Goal: Task Accomplishment & Management: Manage account settings

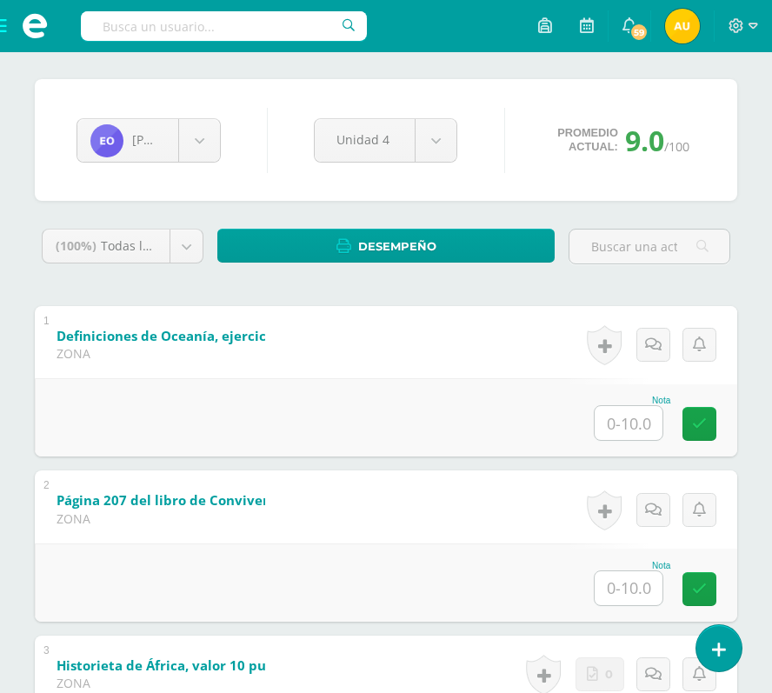
scroll to position [150, 0]
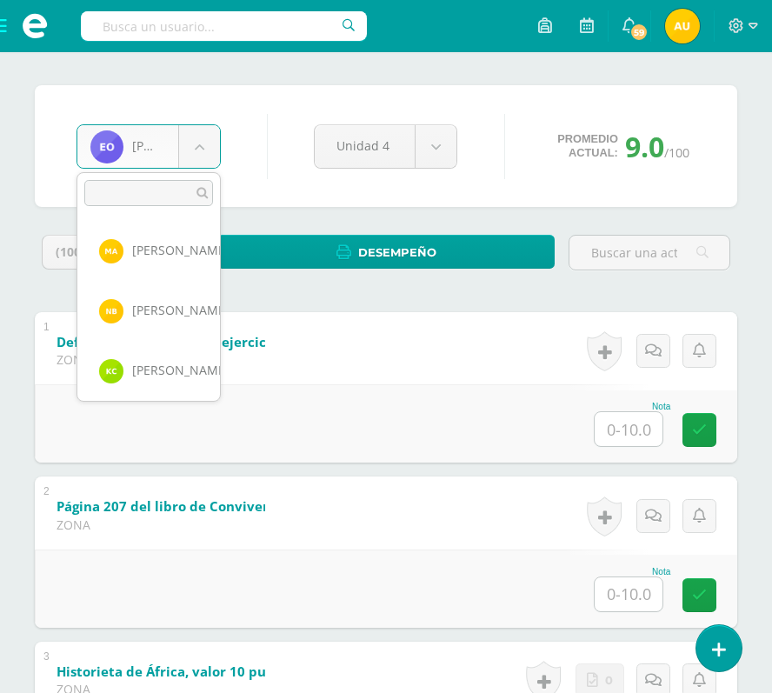
click at [206, 147] on body "Estudiantes Disciplina Asistencia Mis cursos Archivos Soporte Centro de ayuda Ú…" at bounding box center [386, 544] width 772 height 1388
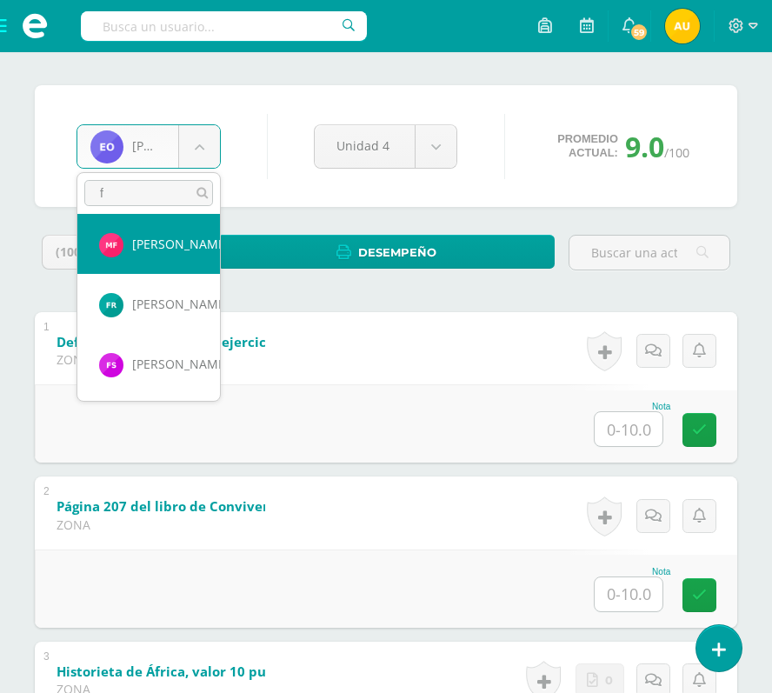
scroll to position [0, 0]
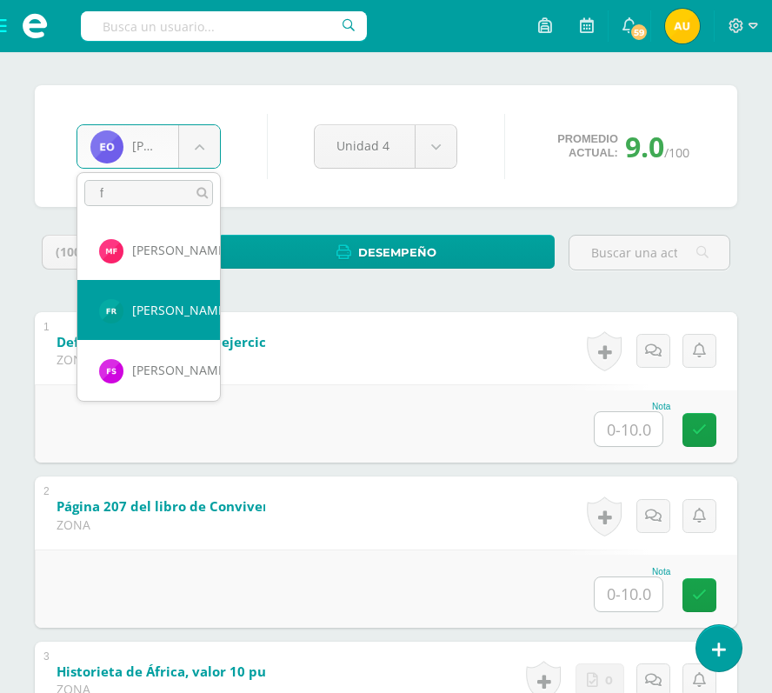
type input "f"
select select "479"
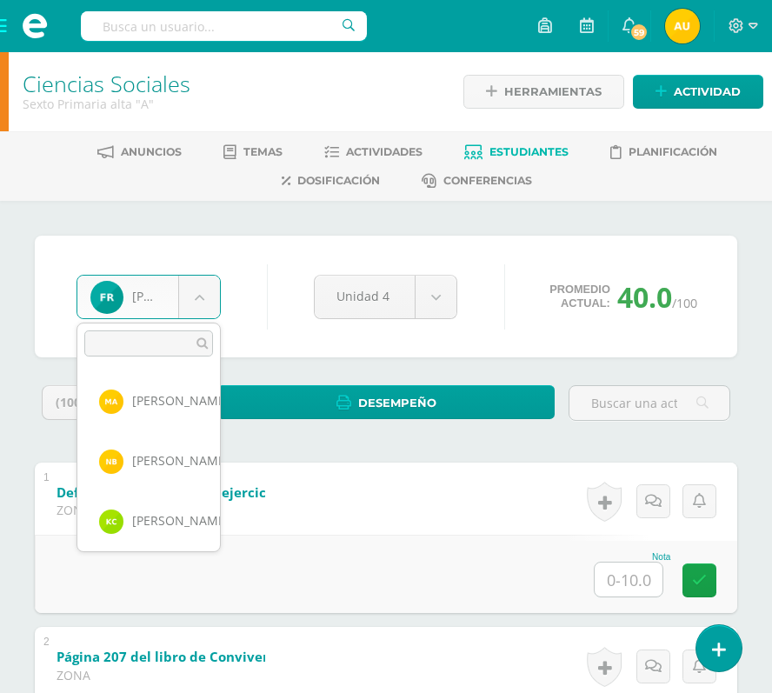
click at [184, 300] on body "Estudiantes Disciplina Asistencia Mis cursos Archivos Soporte Centro de ayuda Ú…" at bounding box center [386, 694] width 772 height 1388
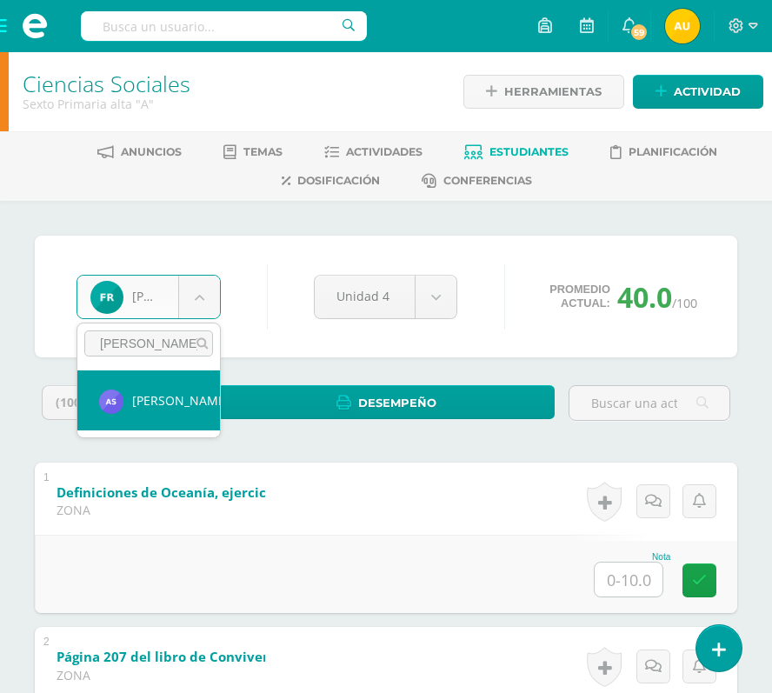
type input "angie"
select select "480"
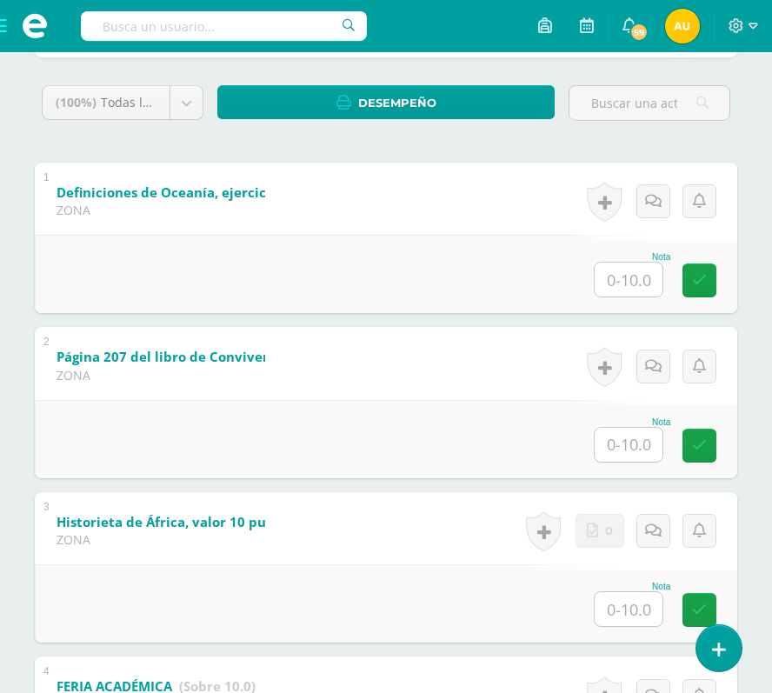
scroll to position [212, 0]
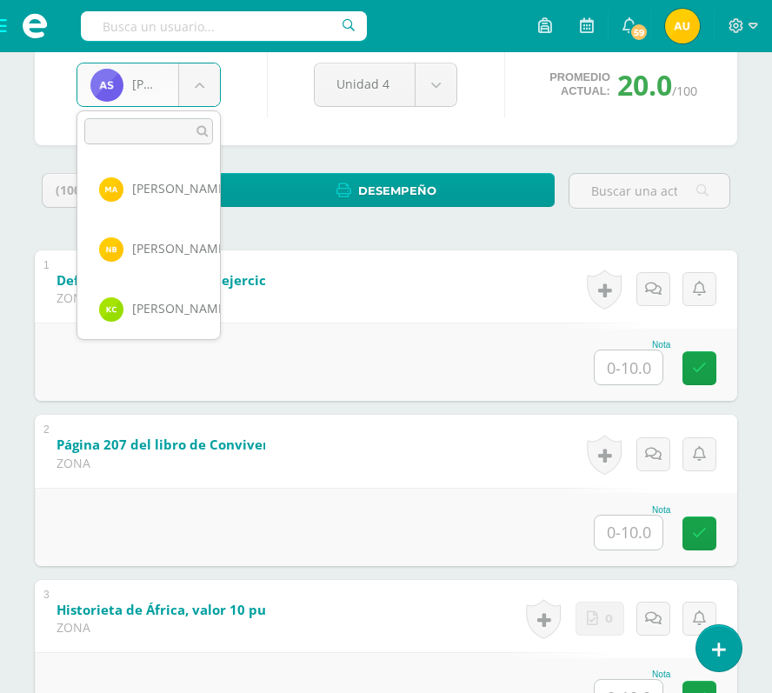
click at [196, 94] on body "Estudiantes Disciplina Asistencia Mis cursos Archivos Soporte Centro de ayuda Ú…" at bounding box center [386, 482] width 772 height 1388
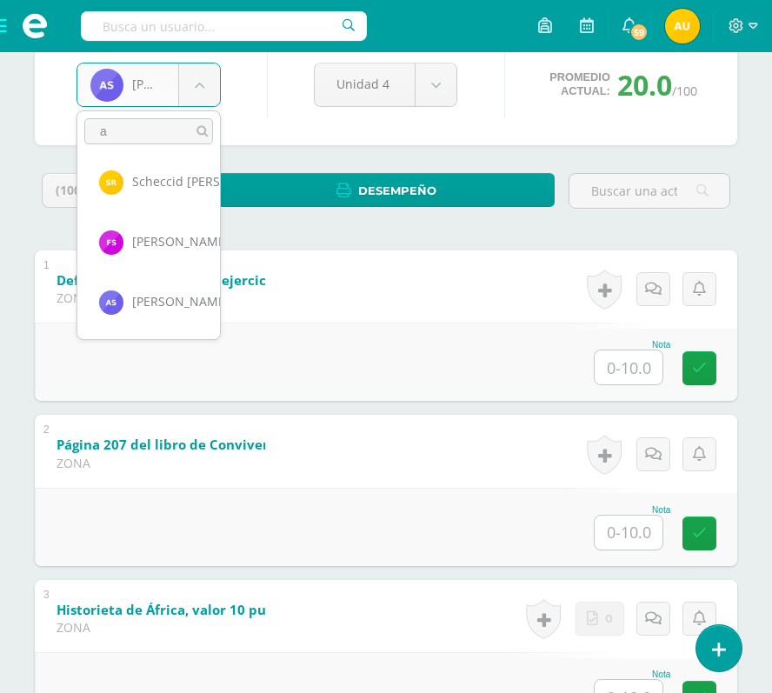
scroll to position [0, 0]
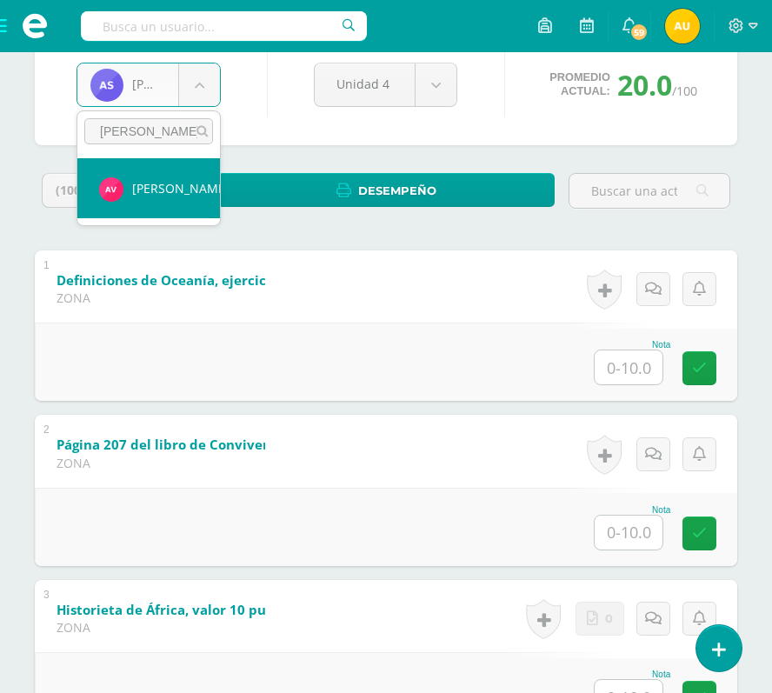
type input "abish"
select select "471"
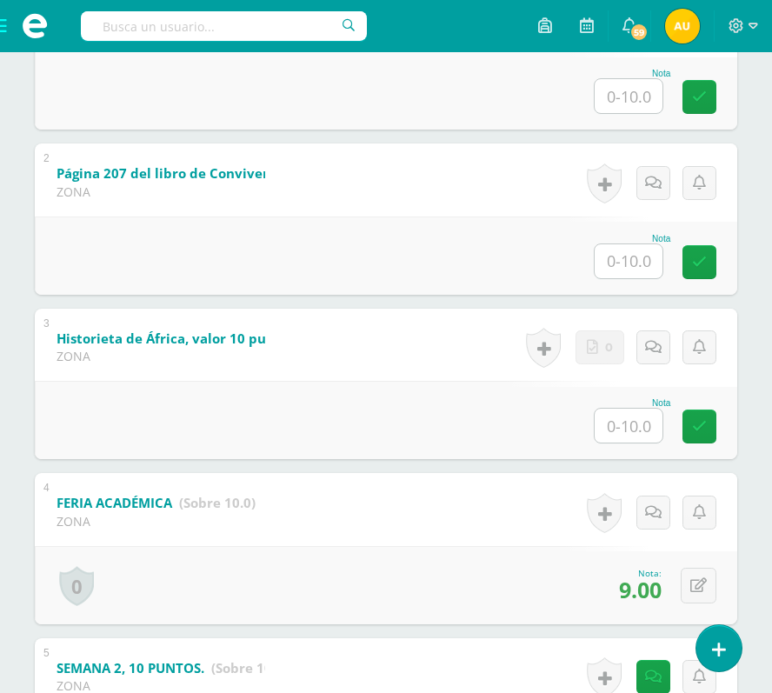
scroll to position [475, 0]
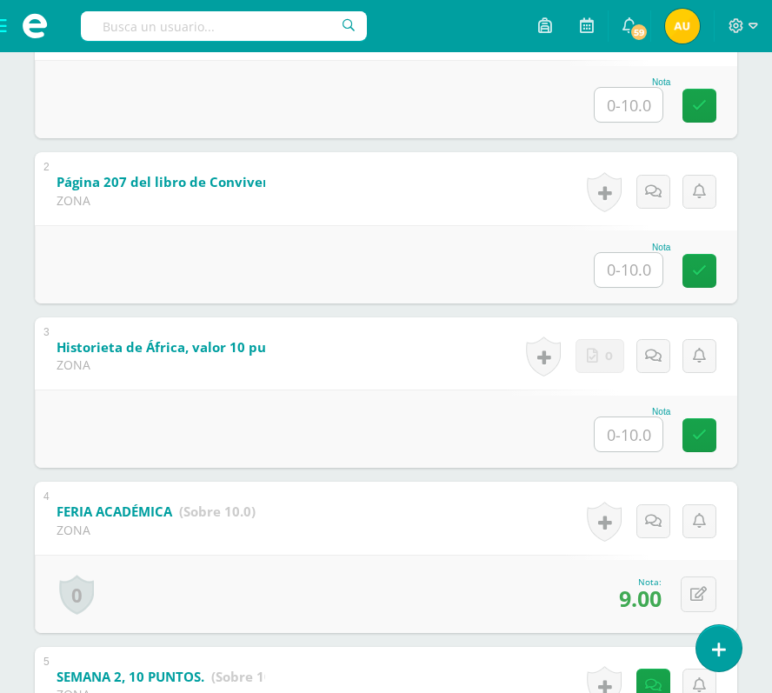
click at [1, 36] on span at bounding box center [35, 26] width 70 height 52
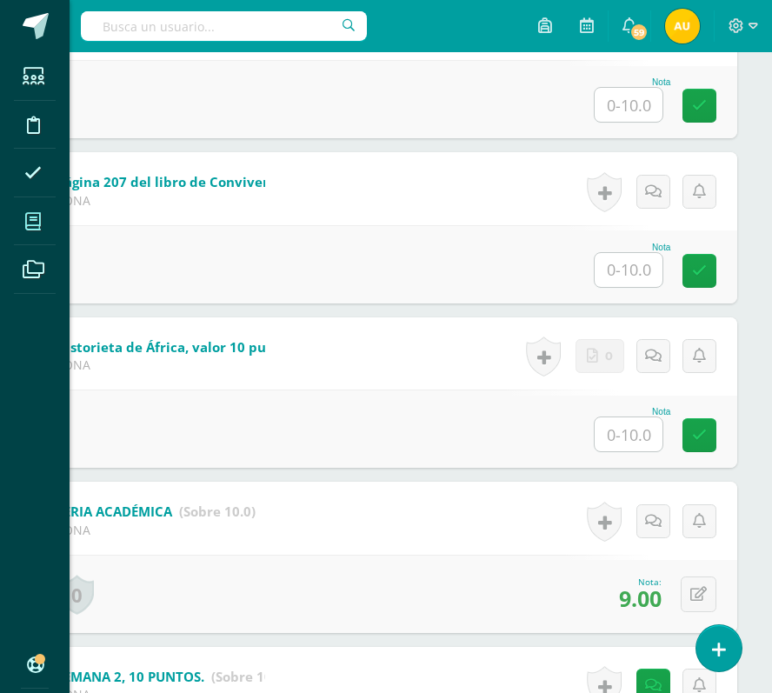
click at [35, 228] on icon at bounding box center [33, 221] width 16 height 17
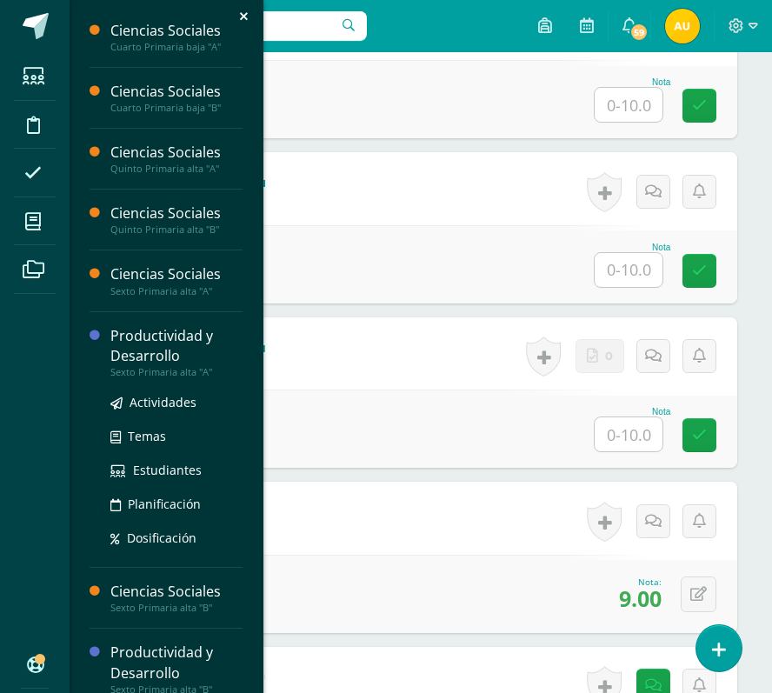
click at [169, 344] on div "Productividad y Desarrollo" at bounding box center [176, 346] width 132 height 40
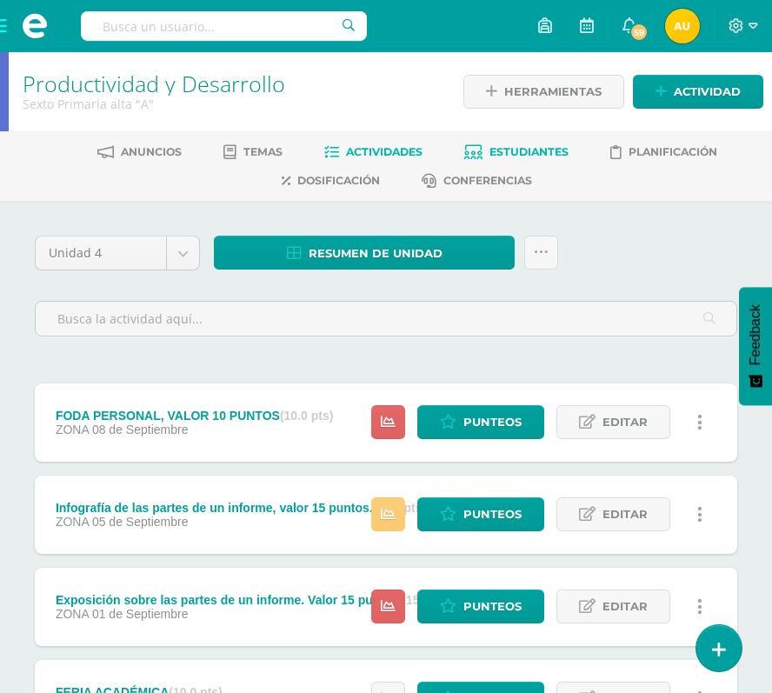
click at [532, 151] on span "Estudiantes" at bounding box center [529, 151] width 79 height 13
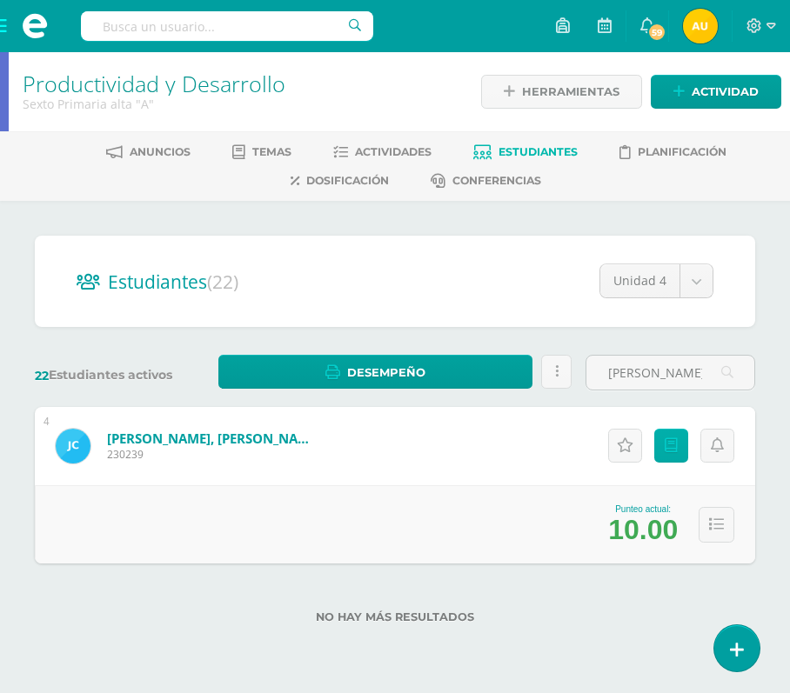
type input "andree"
click at [675, 460] on link "Punteos" at bounding box center [671, 446] width 34 height 34
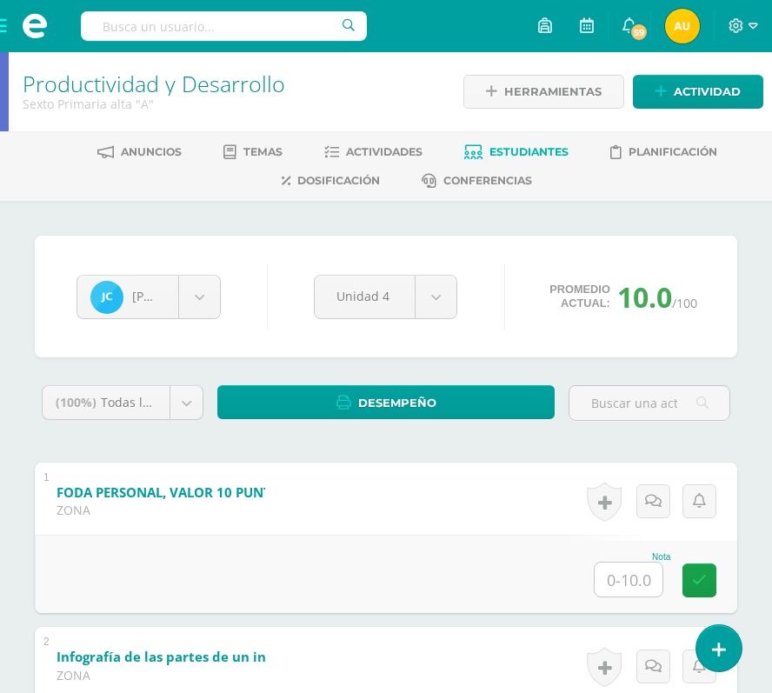
click at [2, 25] on span at bounding box center [35, 26] width 70 height 52
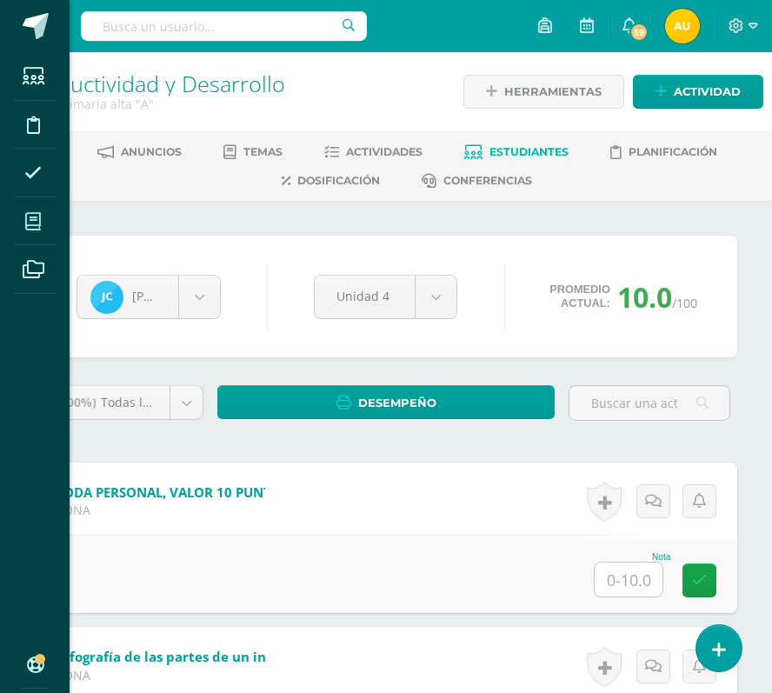
click at [25, 223] on icon at bounding box center [33, 221] width 16 height 17
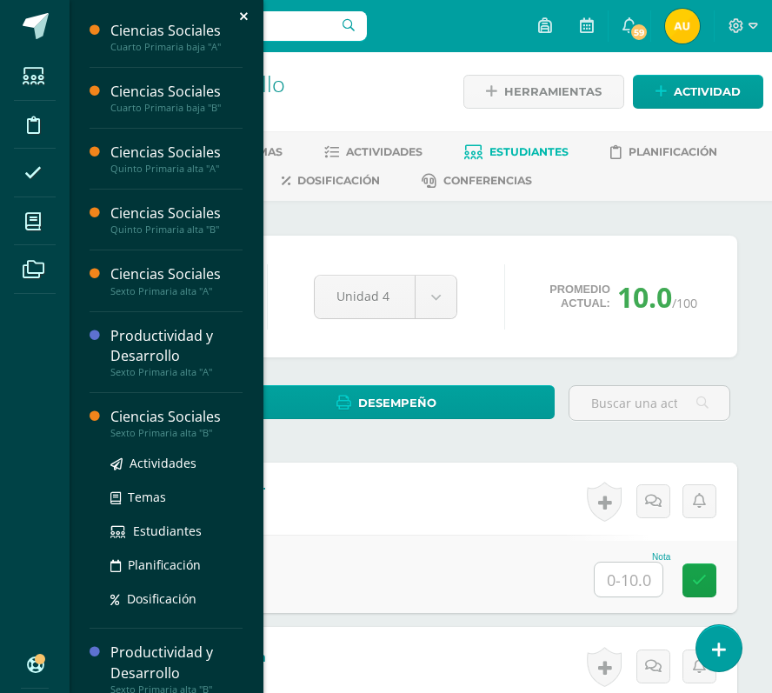
click at [147, 423] on div "Ciencias Sociales" at bounding box center [176, 417] width 132 height 20
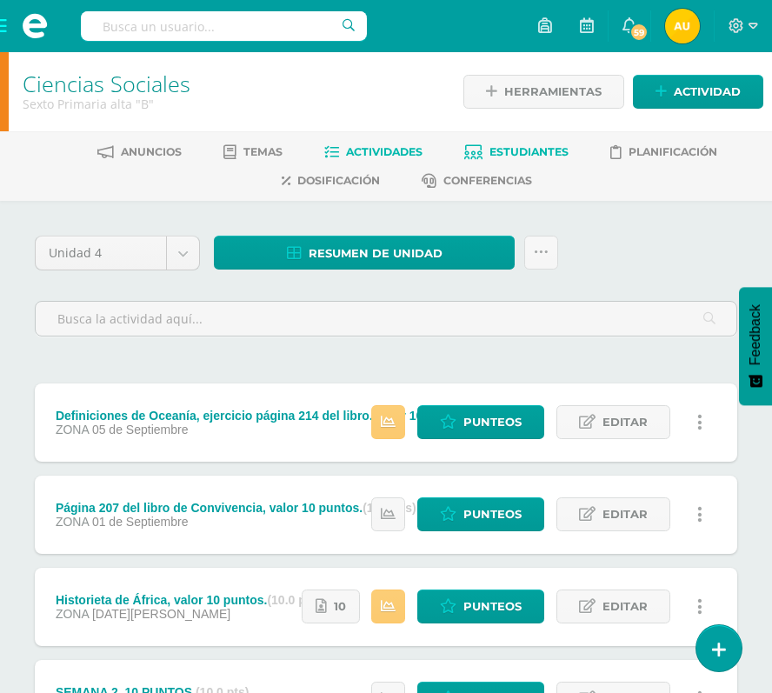
click at [518, 143] on link "Estudiantes" at bounding box center [516, 152] width 104 height 28
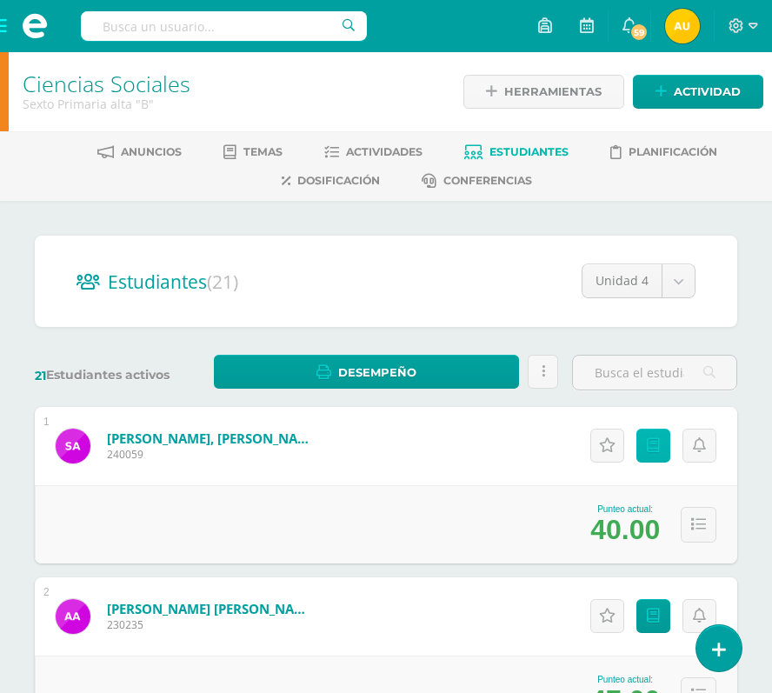
click at [650, 439] on icon at bounding box center [653, 445] width 13 height 15
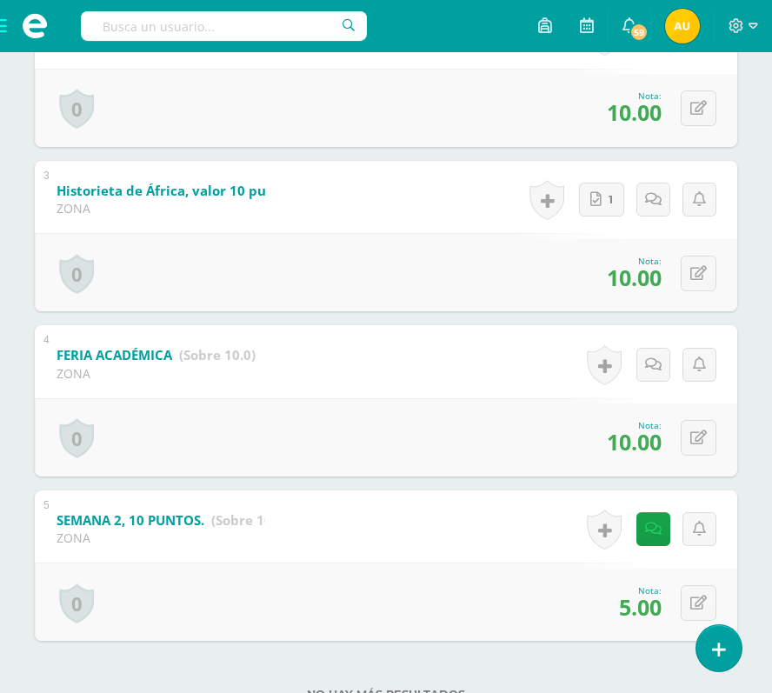
scroll to position [633, 0]
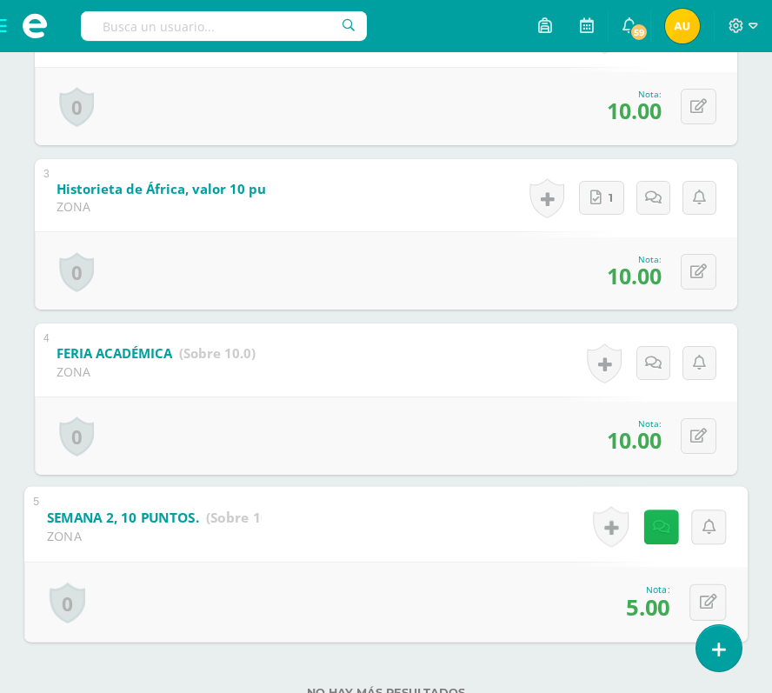
click at [648, 523] on link at bounding box center [661, 526] width 35 height 35
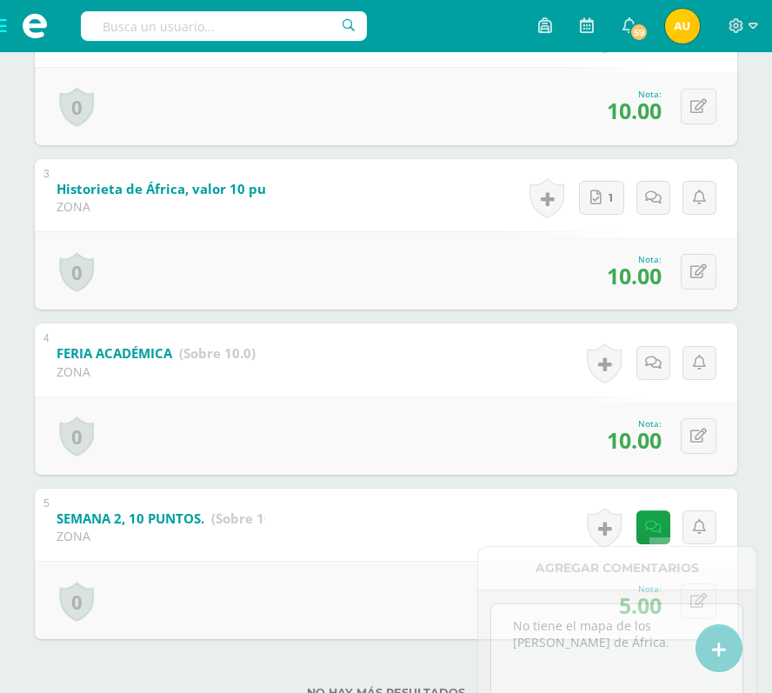
click at [767, 467] on div "Santiago Alvarado Santiago Alvarado Andres Alvarez Jazmin Archila Angel Campos …" at bounding box center [386, 162] width 772 height 1188
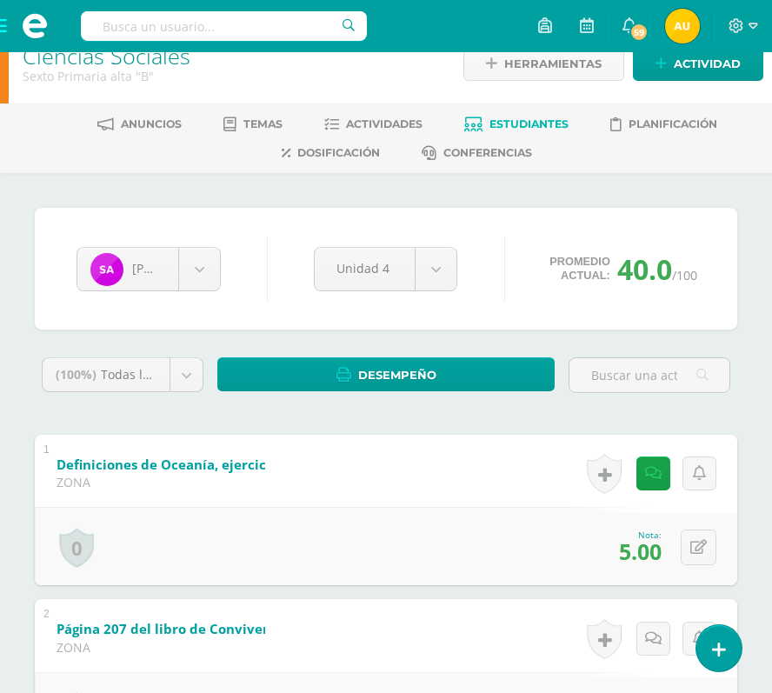
scroll to position [26, 0]
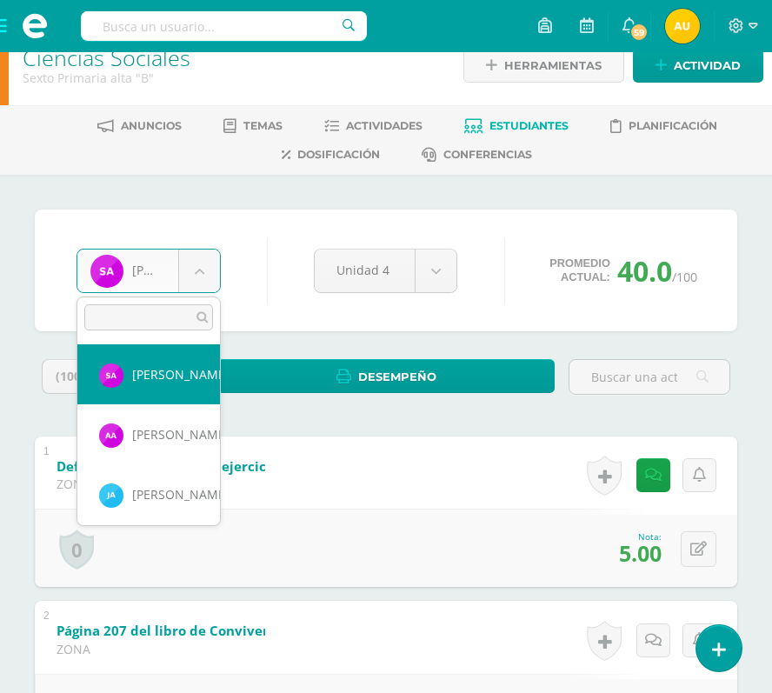
click at [205, 265] on body "Estudiantes Disciplina Asistencia Mis cursos Archivos Soporte Centro de ayuda Ú…" at bounding box center [386, 668] width 772 height 1388
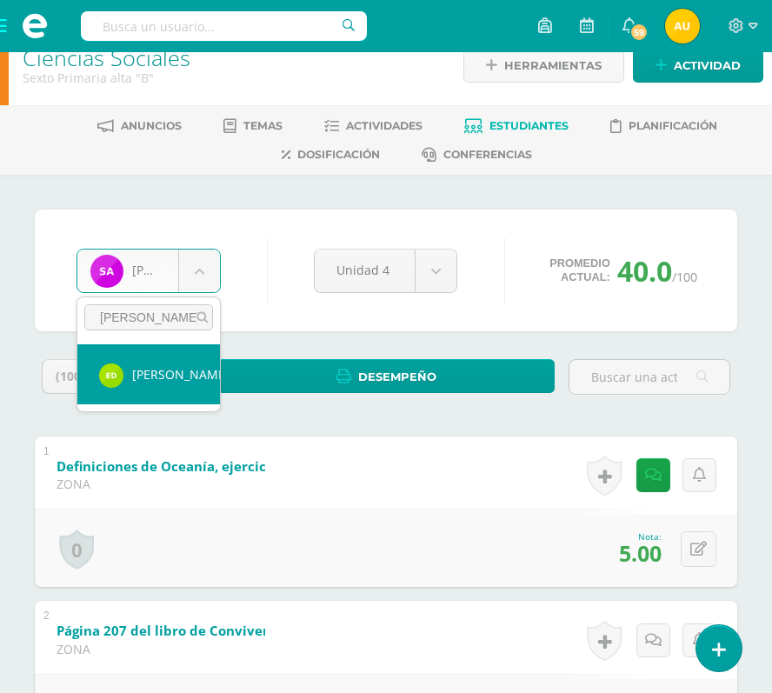
type input "emily"
select select "481"
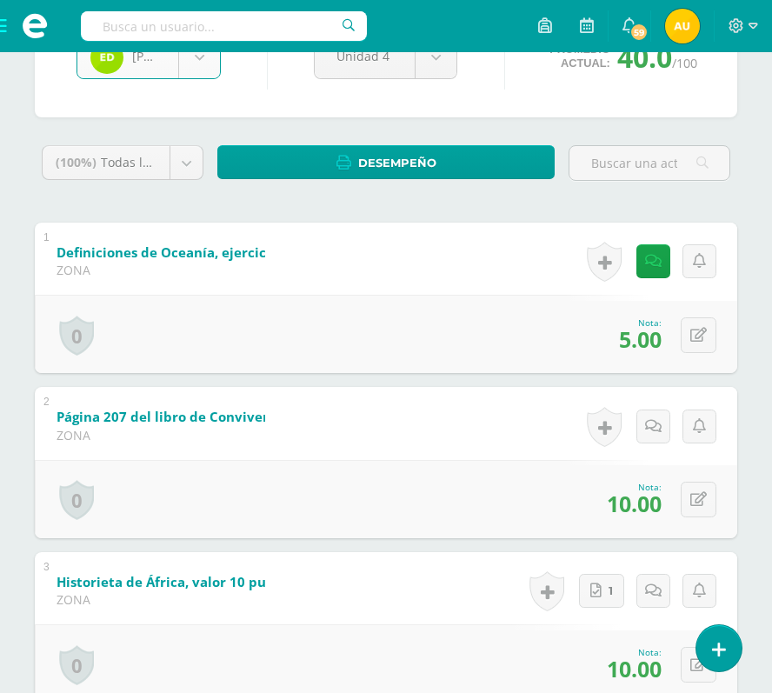
scroll to position [241, 0]
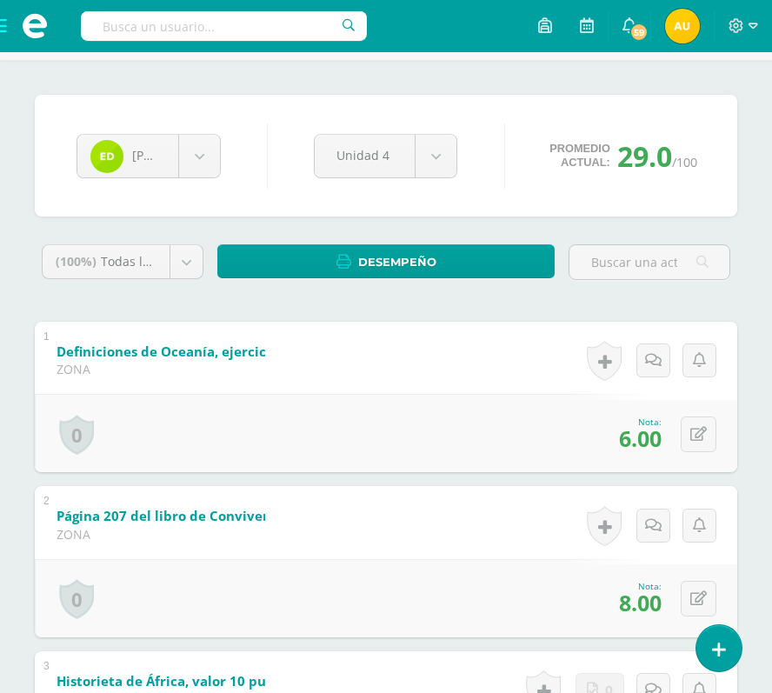
scroll to position [140, 0]
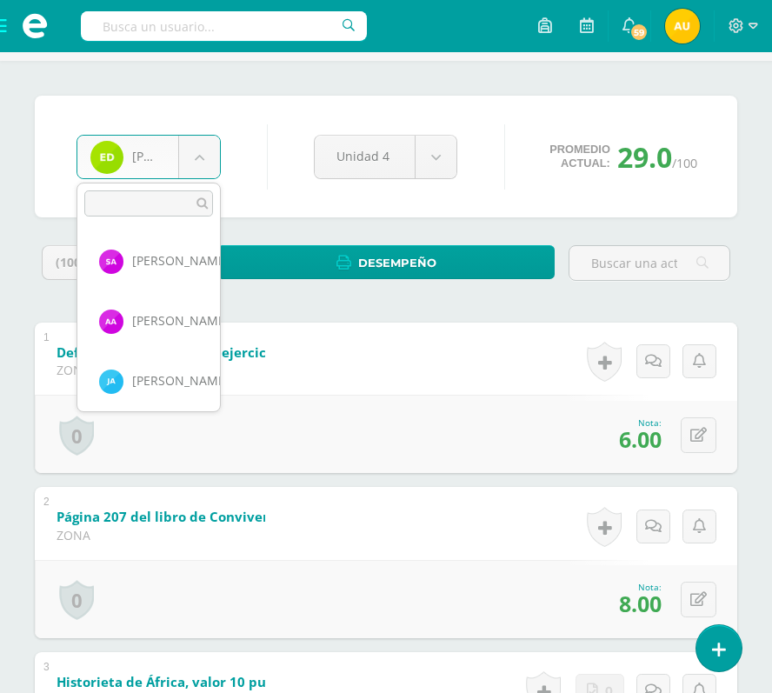
click at [209, 150] on body "Estudiantes Disciplina Asistencia Mis cursos Archivos Soporte Centro de ayuda Ú…" at bounding box center [386, 554] width 772 height 1388
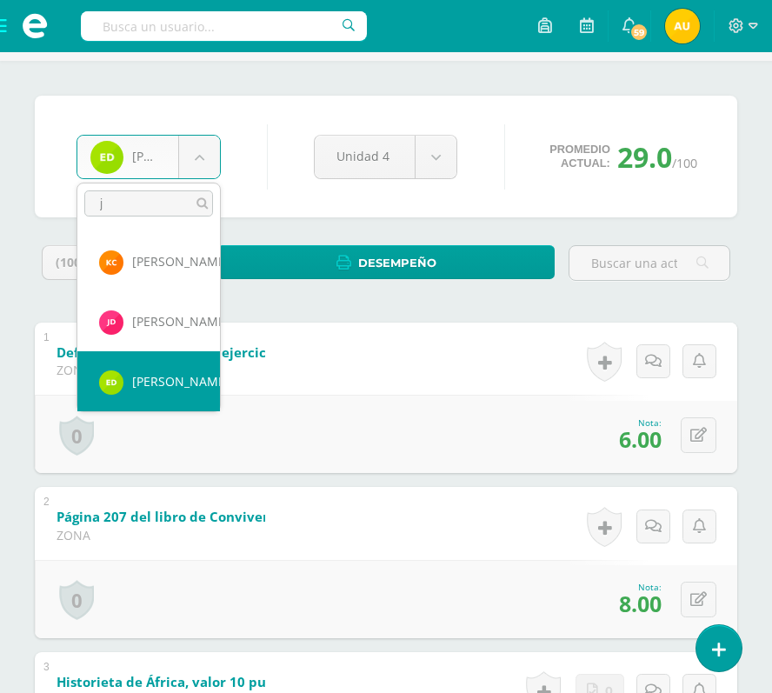
scroll to position [0, 0]
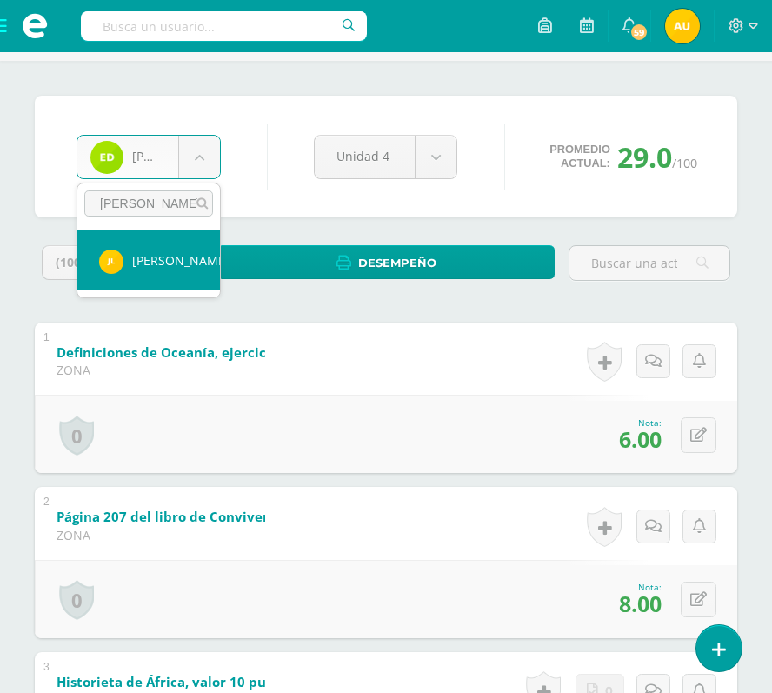
type input "jimena"
select select "485"
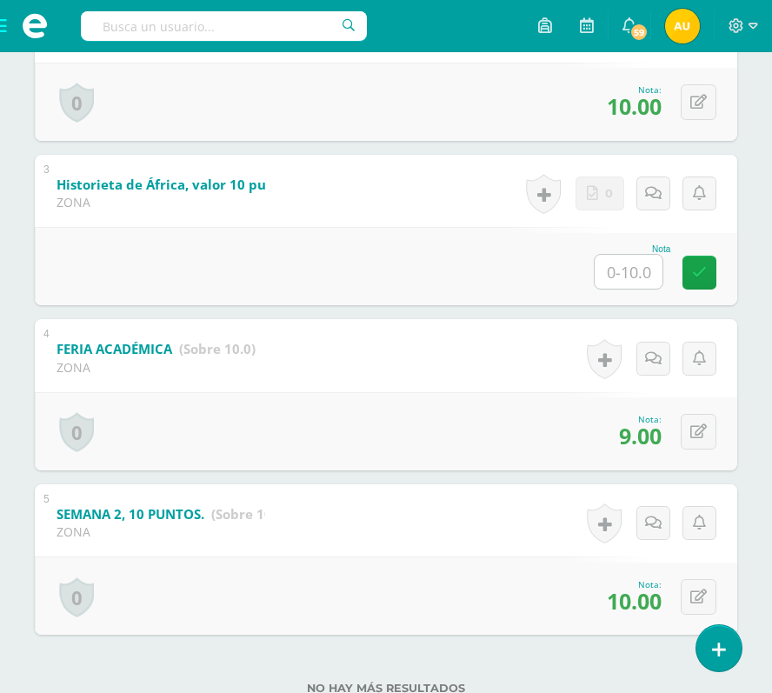
scroll to position [689, 0]
